Goal: Transaction & Acquisition: Purchase product/service

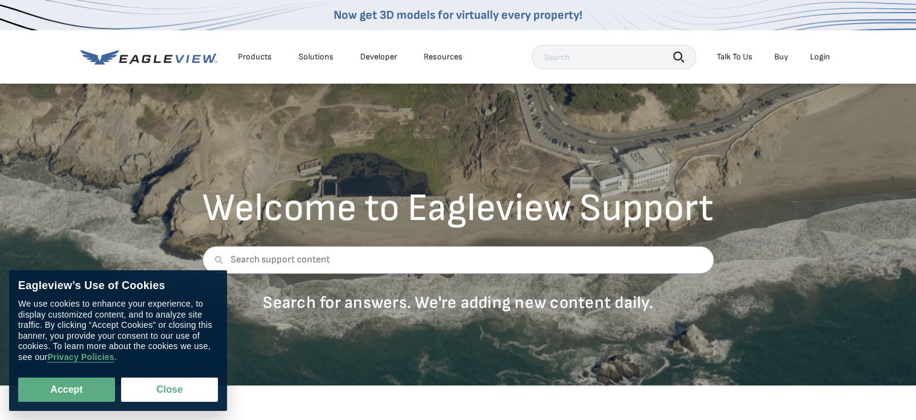
click at [820, 61] on div "Login" at bounding box center [820, 56] width 20 height 11
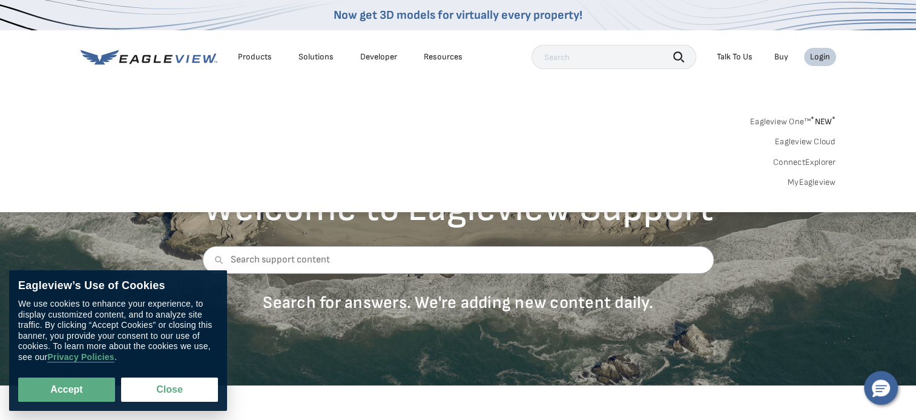
click at [800, 180] on link "MyEagleview" at bounding box center [812, 182] width 48 height 11
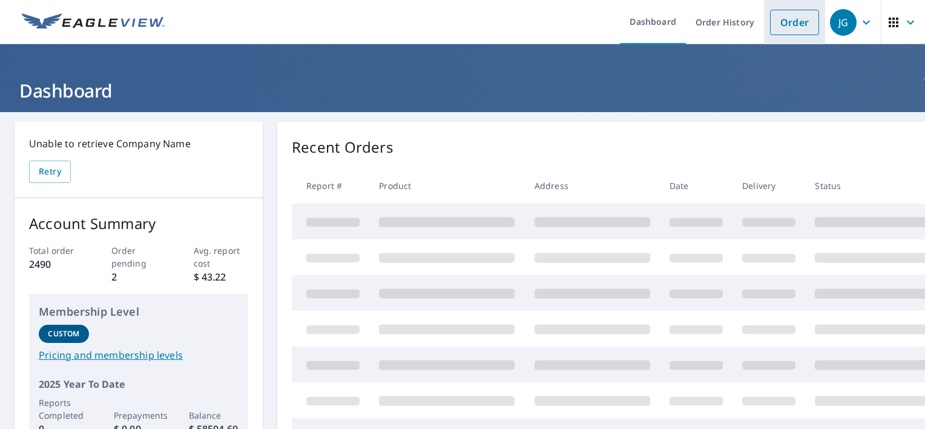
click at [798, 21] on link "Order" at bounding box center [794, 22] width 49 height 25
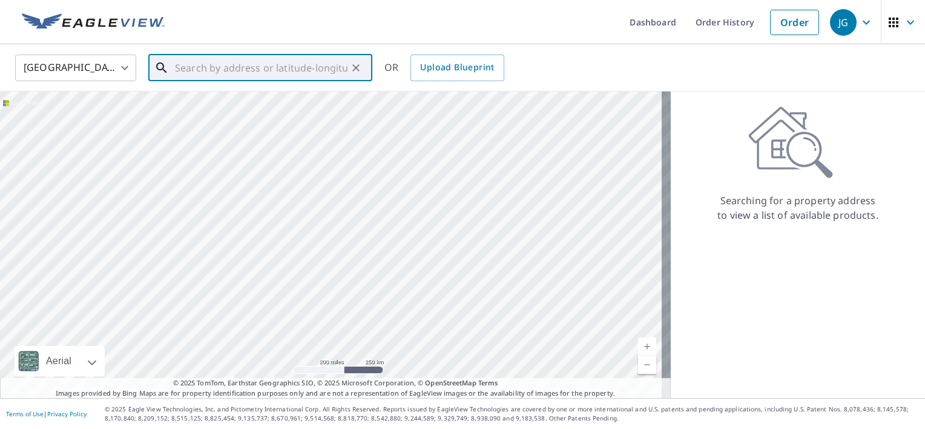
click at [184, 72] on input "text" at bounding box center [261, 68] width 173 height 34
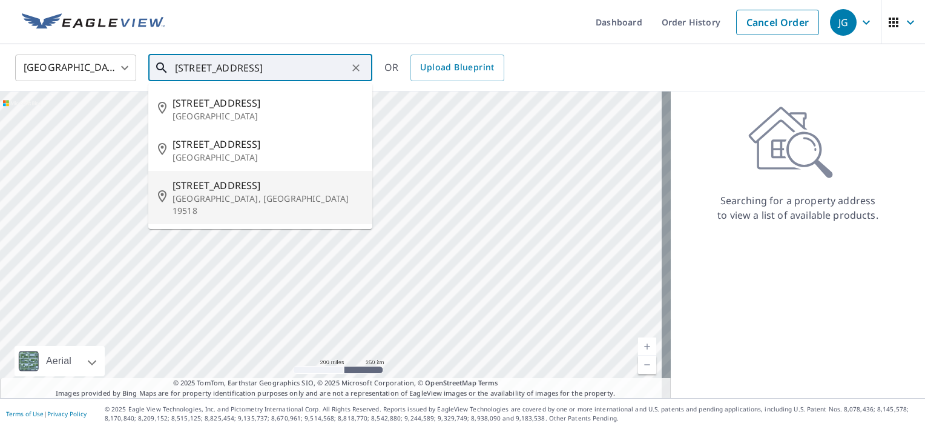
click at [193, 199] on p "Douglassville, PA 19518" at bounding box center [268, 205] width 190 height 24
type input "100 Linden Pl Douglassville, PA 19518"
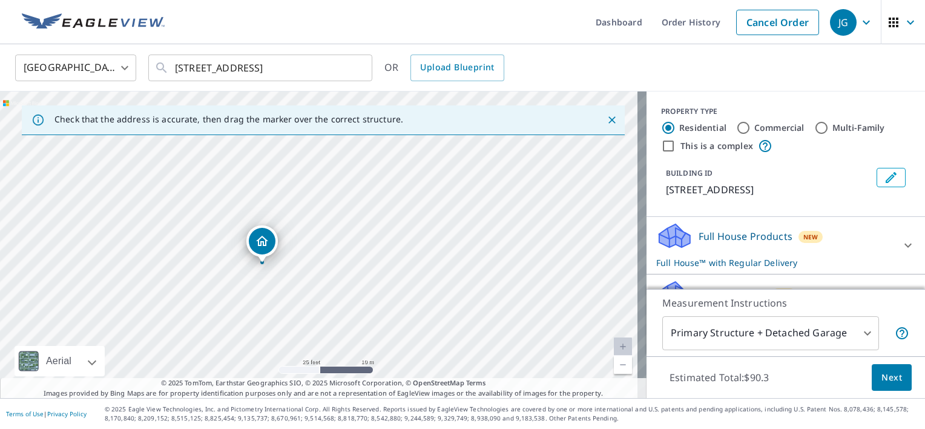
click at [661, 238] on icon at bounding box center [675, 231] width 31 height 15
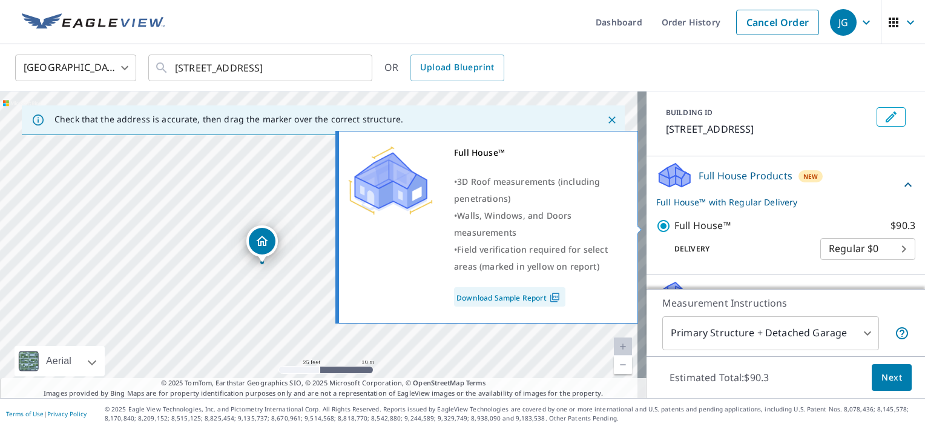
click at [657, 228] on input "Full House™ $90.3" at bounding box center [666, 226] width 18 height 15
checkbox input "false"
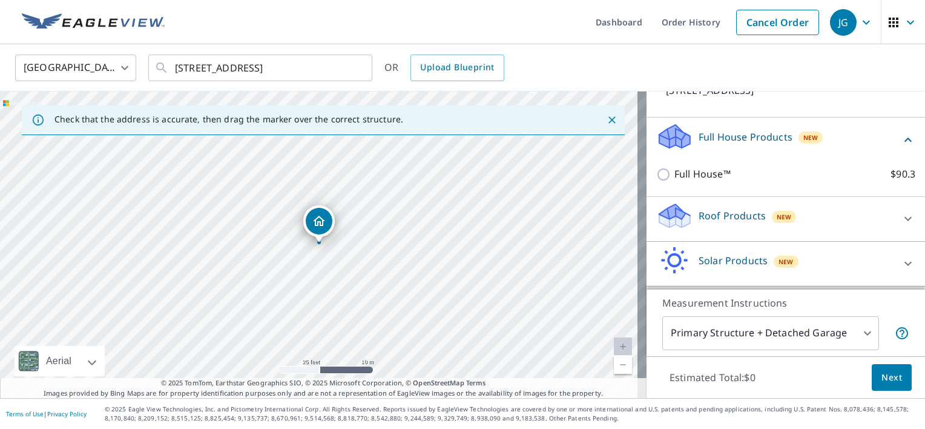
scroll to position [121, 0]
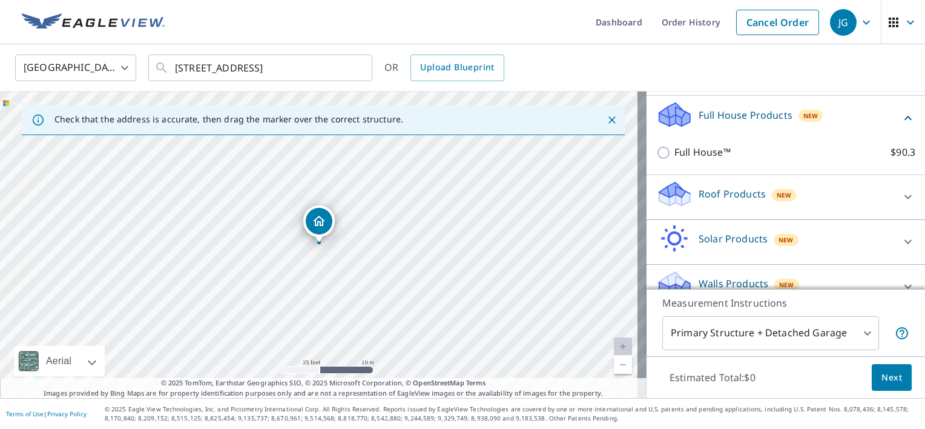
click at [670, 202] on icon at bounding box center [673, 199] width 6 height 11
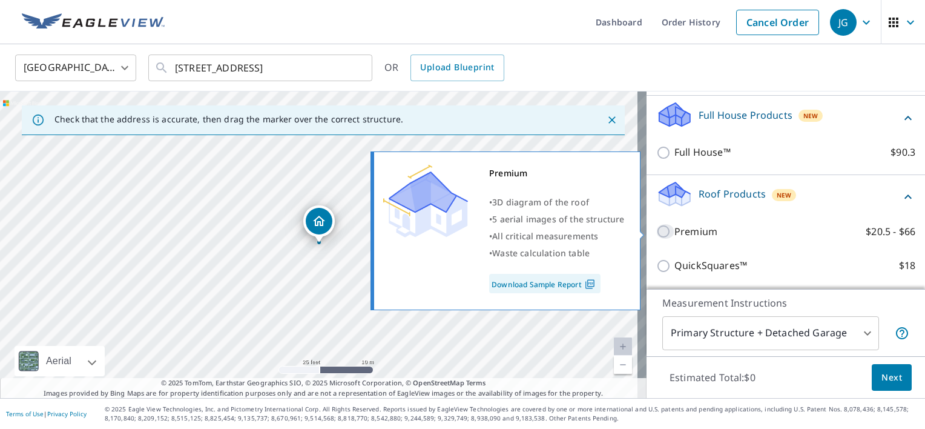
click at [657, 230] on input "Premium $20.5 - $66" at bounding box center [666, 231] width 18 height 15
checkbox input "true"
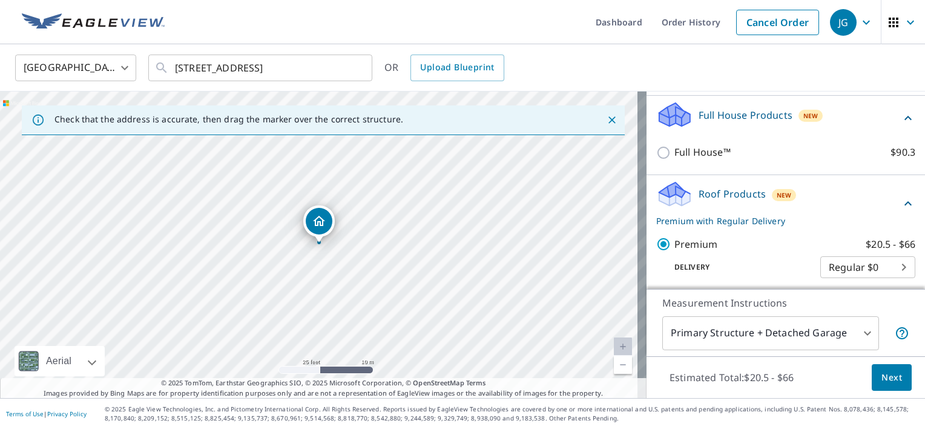
click at [882, 371] on span "Next" at bounding box center [892, 377] width 21 height 15
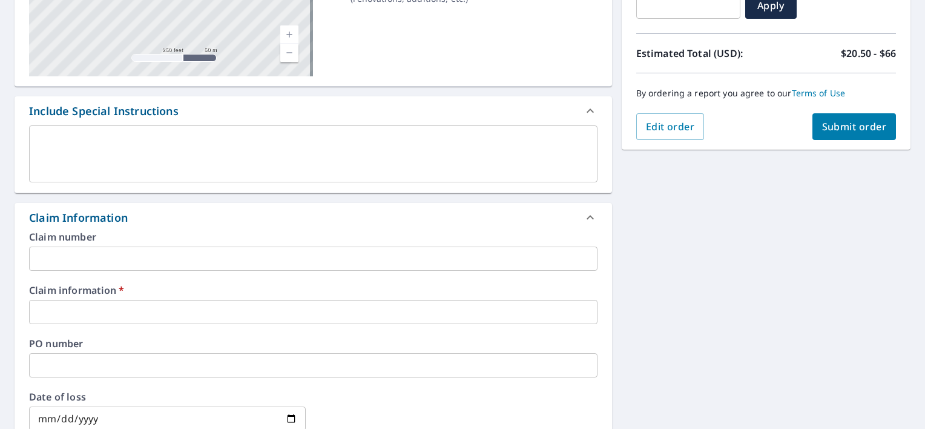
scroll to position [303, 0]
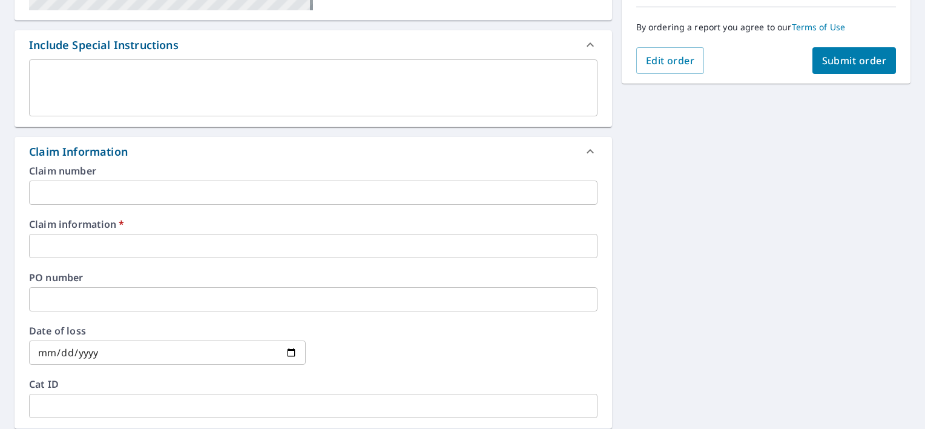
click at [60, 236] on input "text" at bounding box center [313, 246] width 569 height 24
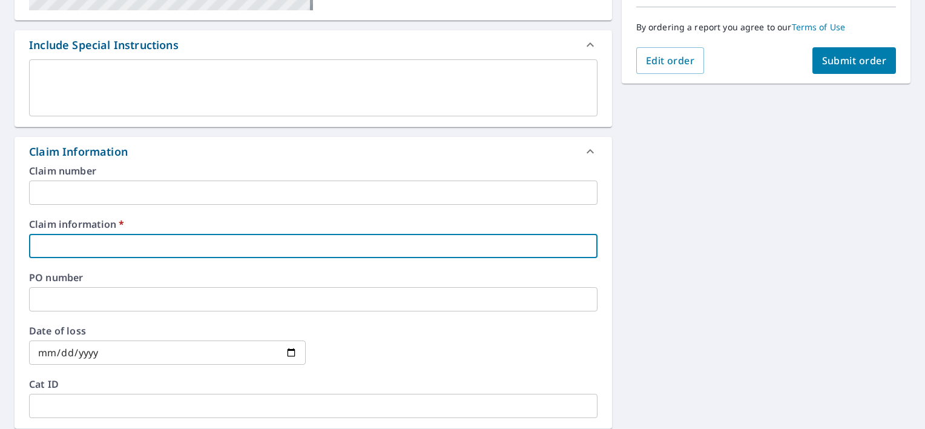
type input "Reroof"
checkbox input "true"
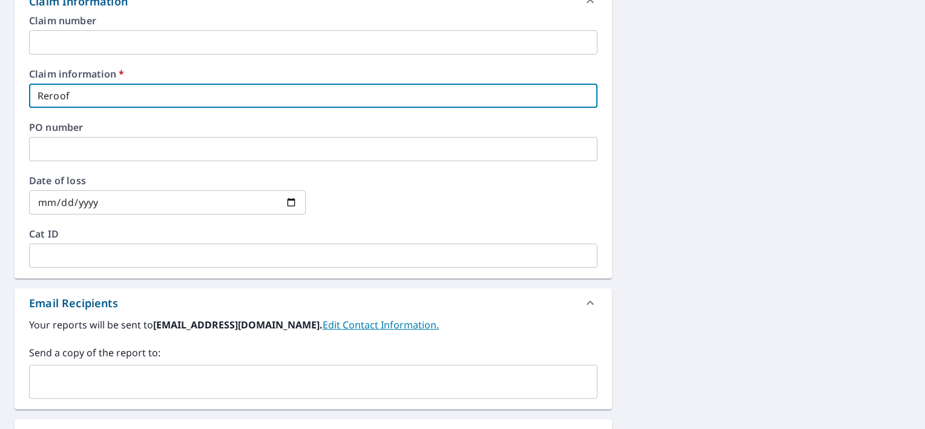
scroll to position [545, 0]
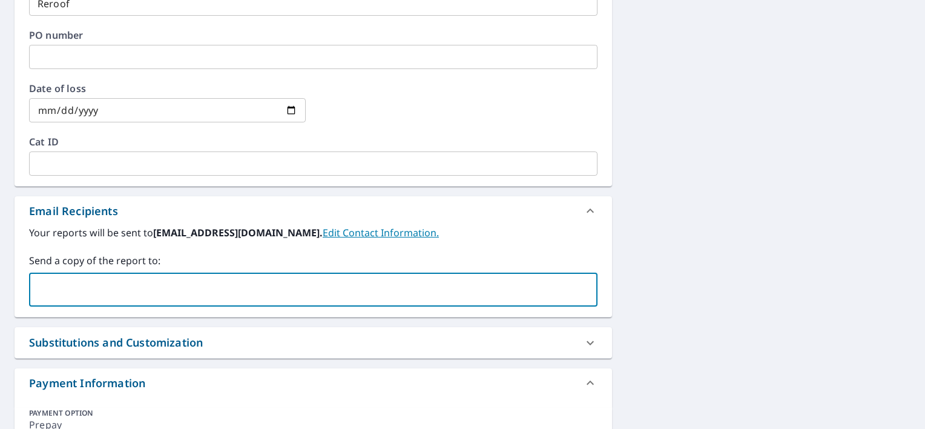
click at [63, 278] on input "text" at bounding box center [305, 289] width 540 height 23
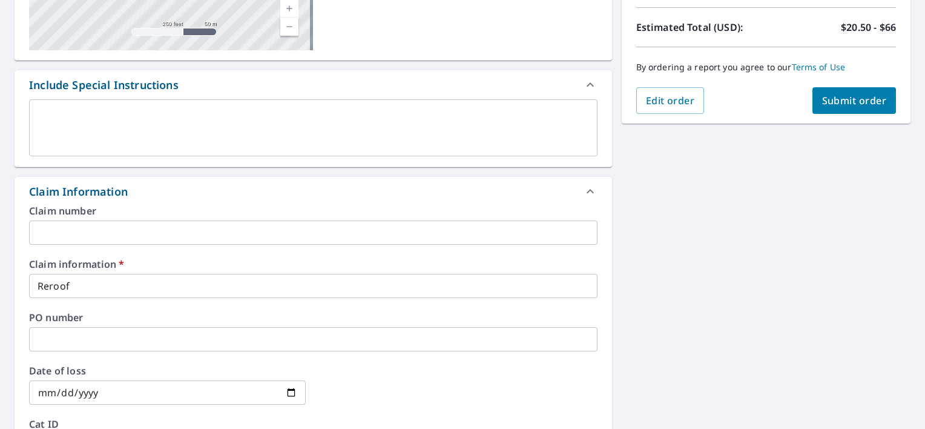
scroll to position [242, 0]
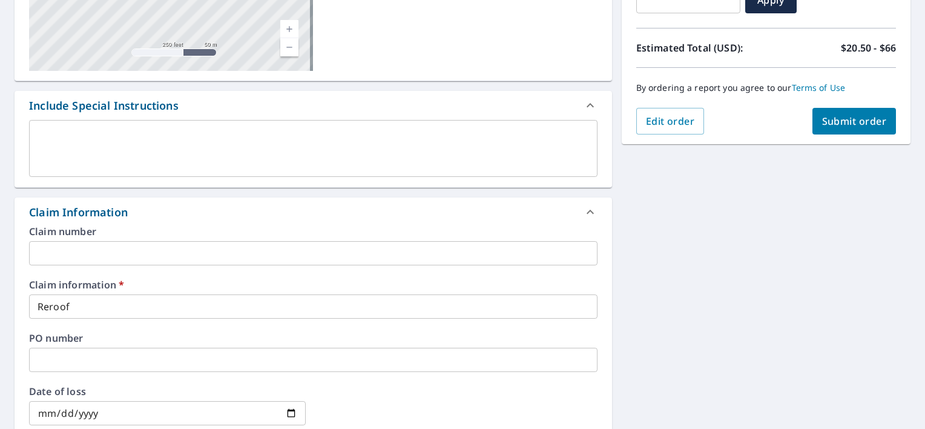
type input "davee@ramsiding.com"
click at [838, 121] on span "Submit order" at bounding box center [855, 120] width 65 height 13
checkbox input "true"
